Goal: Find specific page/section: Find specific page/section

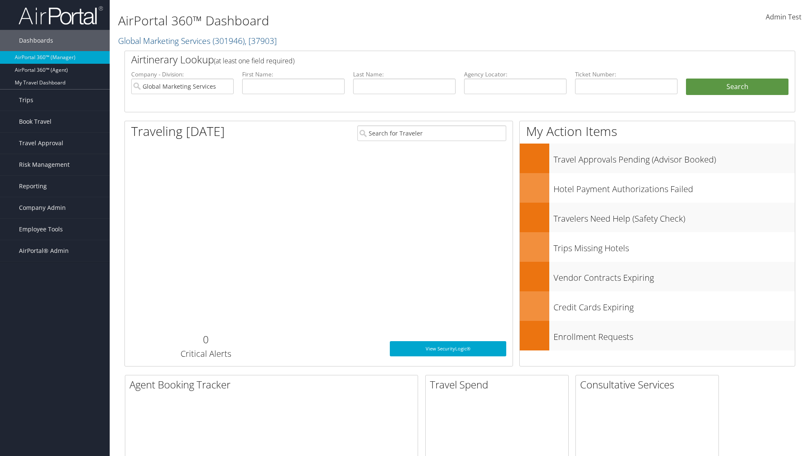
click at [55, 208] on span "Company Admin" at bounding box center [42, 207] width 47 height 21
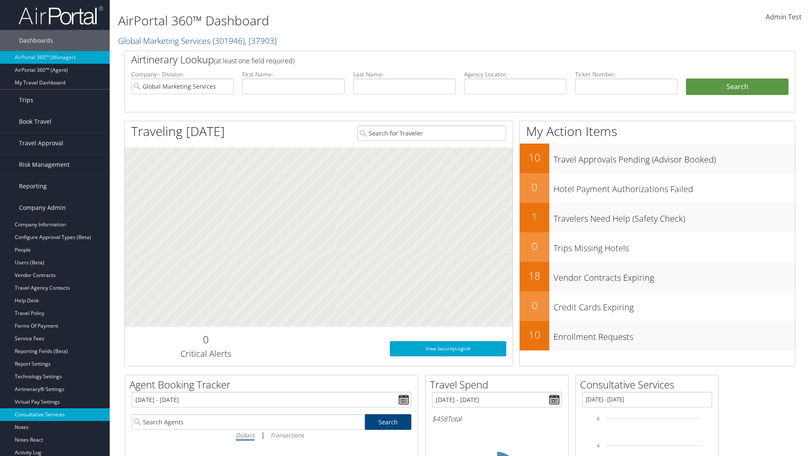
click at [55, 414] on link "Consultative Services" at bounding box center [55, 414] width 110 height 13
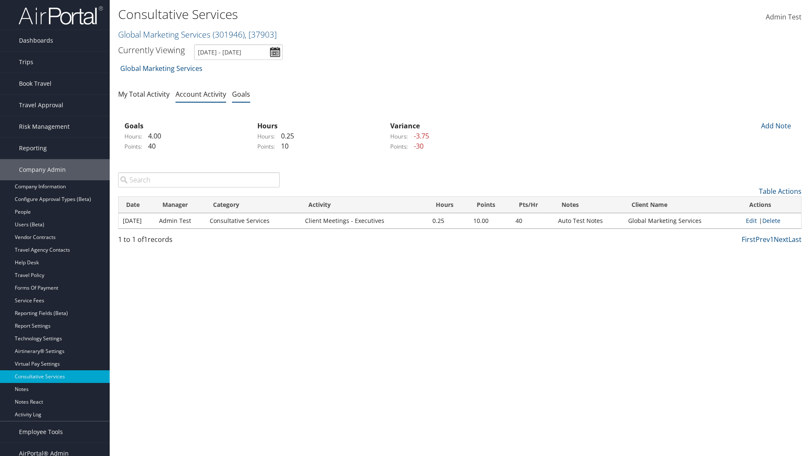
click at [241, 94] on link "Goals" at bounding box center [241, 93] width 18 height 9
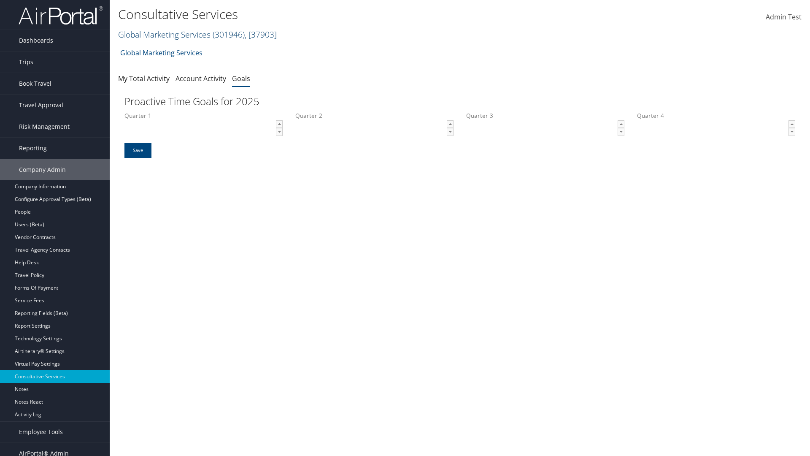
click at [163, 34] on link "Global Marketing Services ( 301946 ) , [ 37903 ]" at bounding box center [197, 34] width 159 height 11
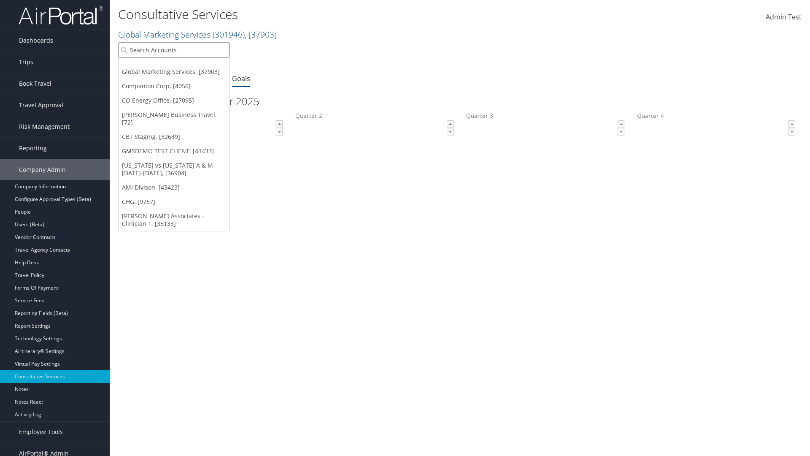
click at [174, 50] on input "search" at bounding box center [174, 50] width 111 height 16
type input "Global Marketing Services"
click at [182, 65] on div "Global Marketing Services (301946), [37903]" at bounding box center [182, 66] width 136 height 8
